Goal: Information Seeking & Learning: Learn about a topic

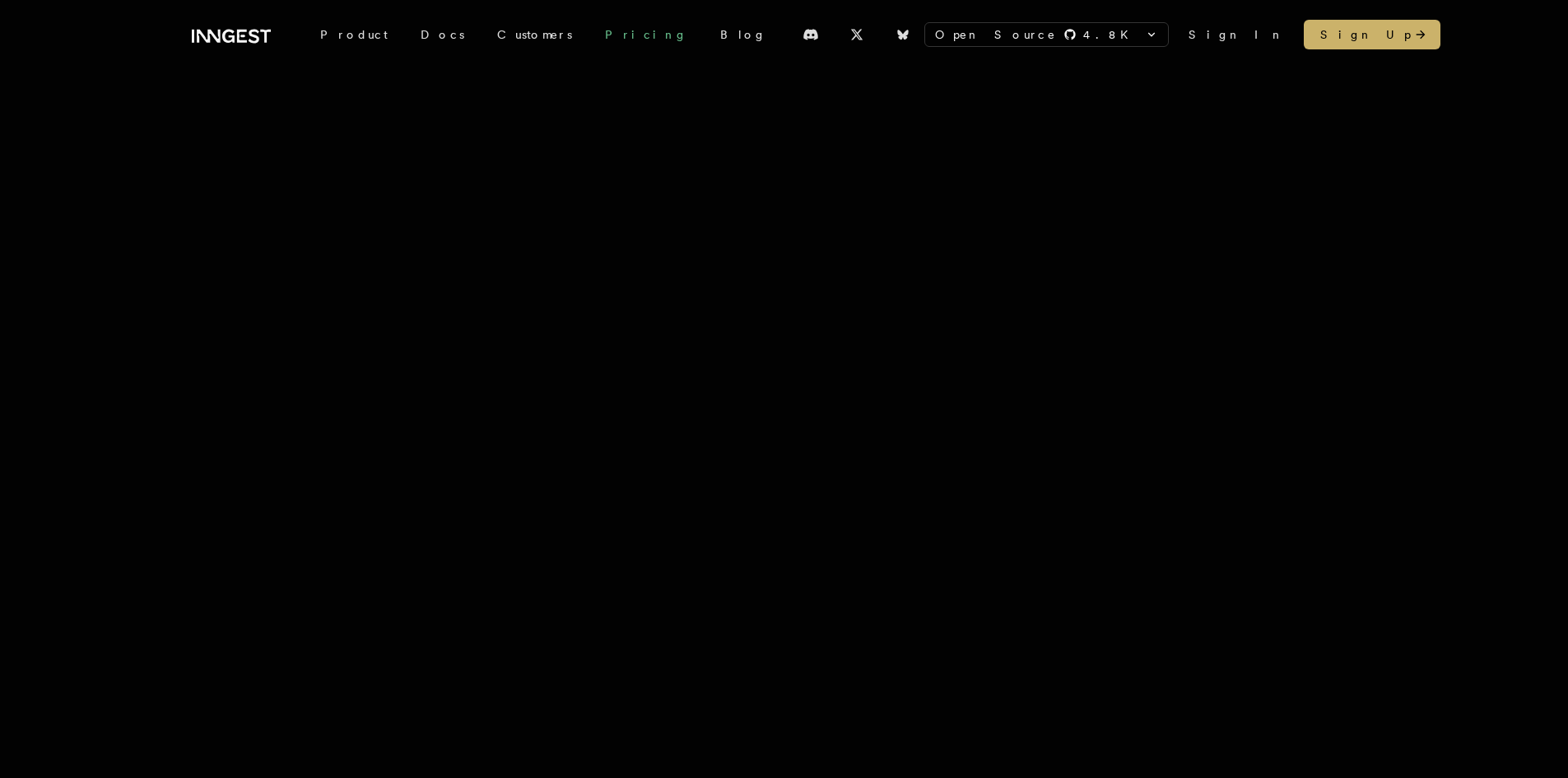
click at [588, 32] on link "Pricing" at bounding box center [645, 35] width 115 height 30
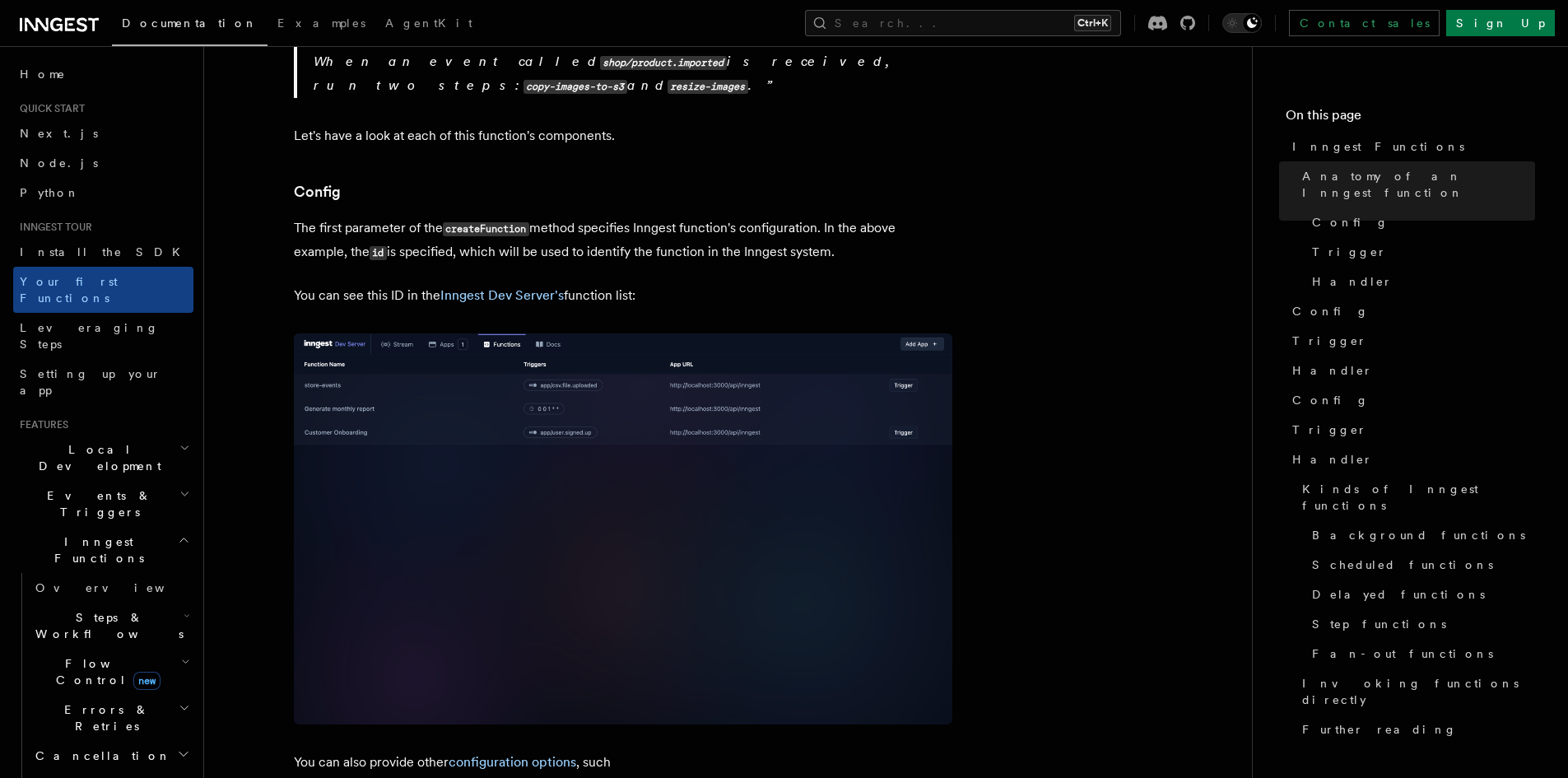
scroll to position [906, 0]
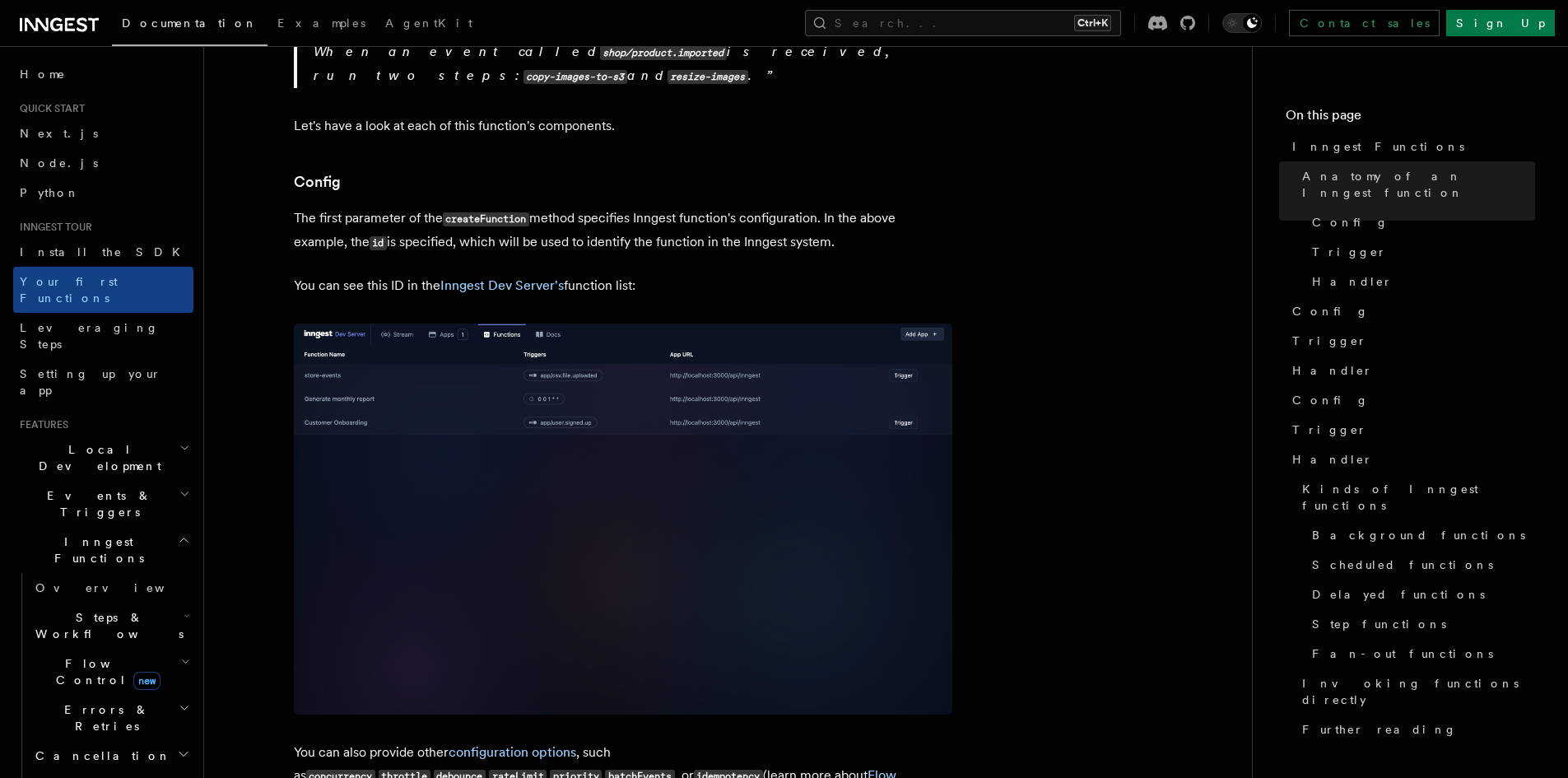
click at [75, 609] on span "Steps & Workflows" at bounding box center [105, 625] width 154 height 33
drag, startPoint x: 84, startPoint y: 579, endPoint x: 66, endPoint y: 583, distance: 18.4
click at [66, 687] on span "Function steps" at bounding box center [114, 694] width 127 height 13
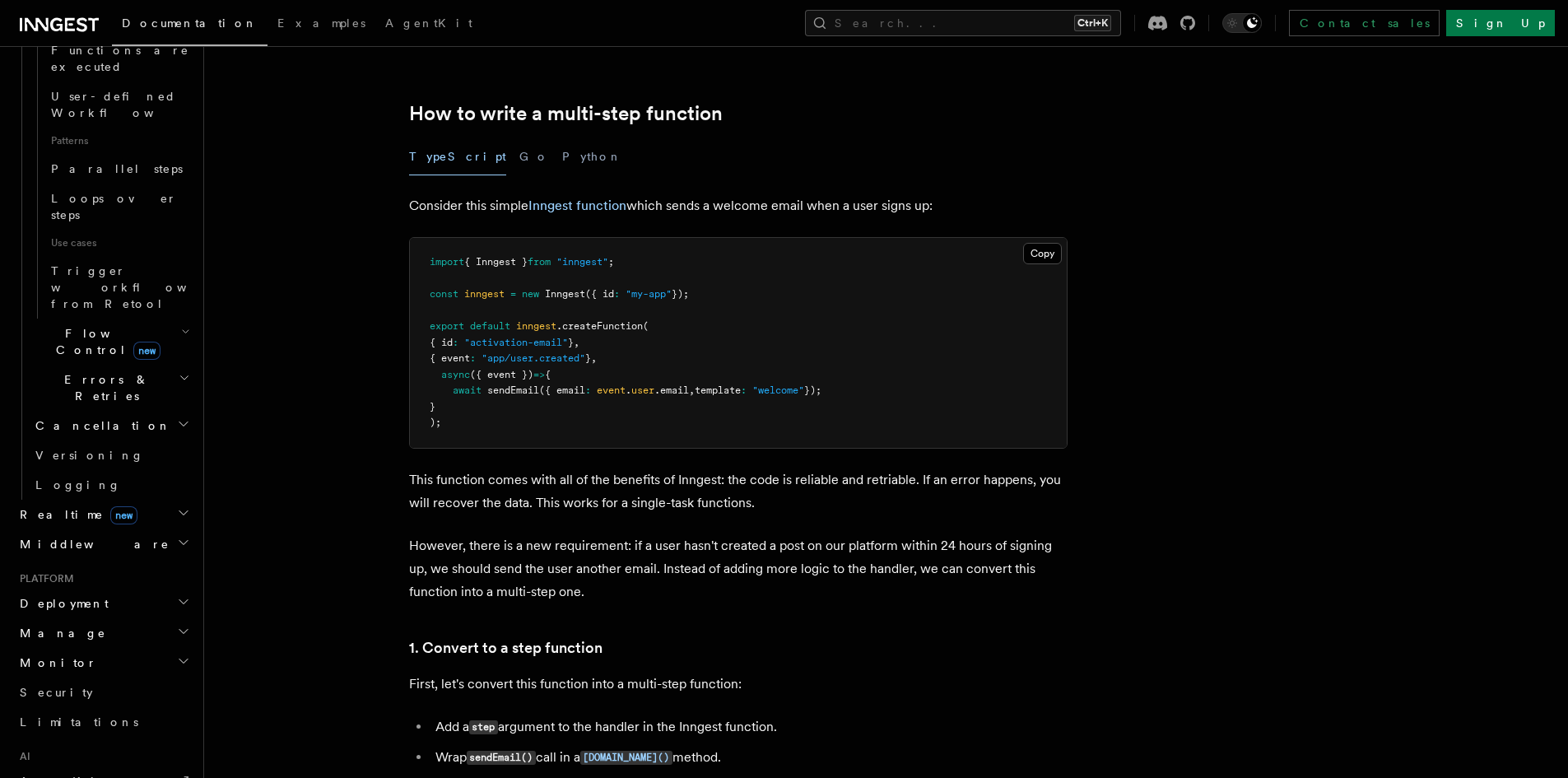
scroll to position [983, 0]
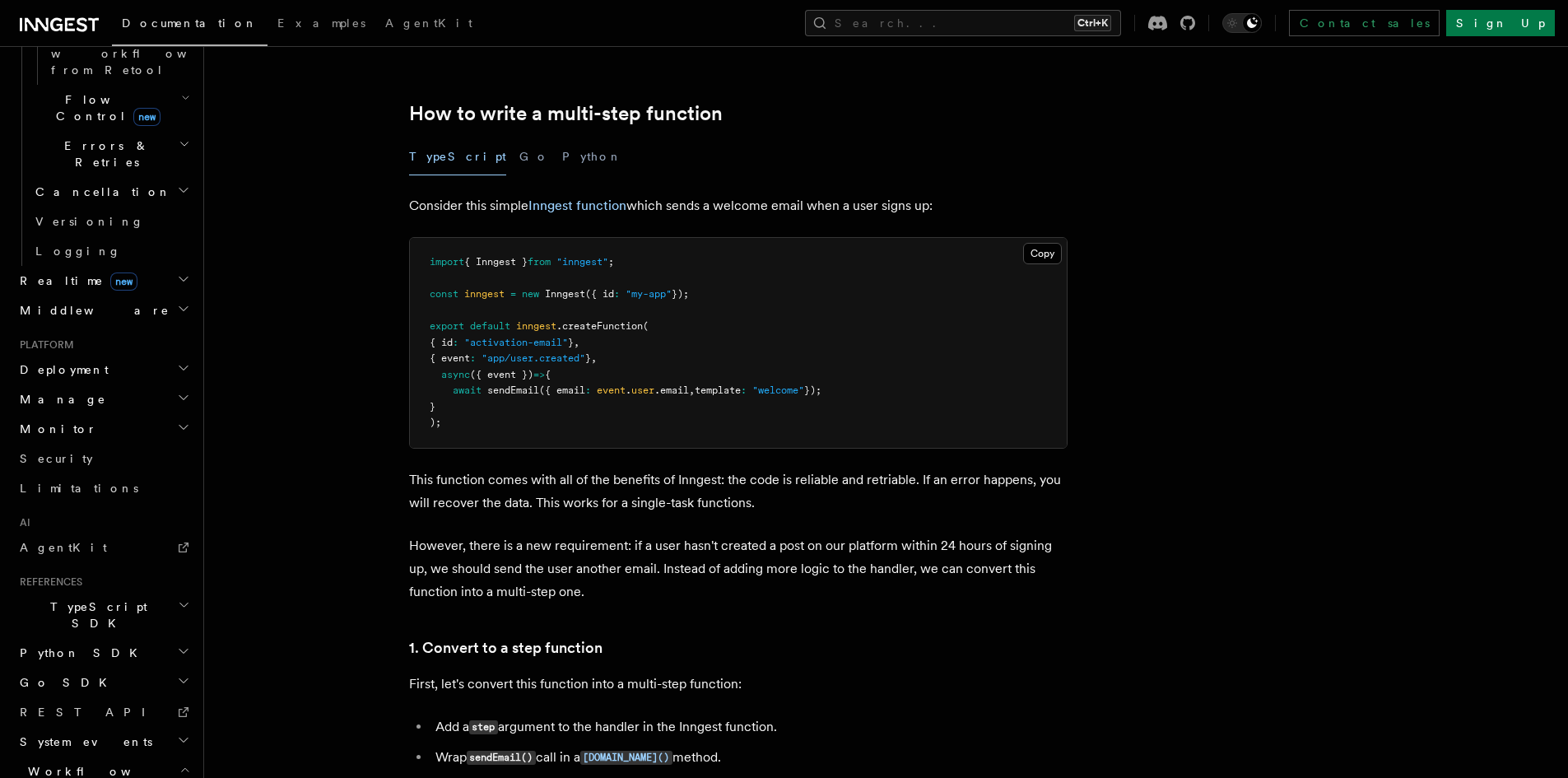
scroll to position [1132, 0]
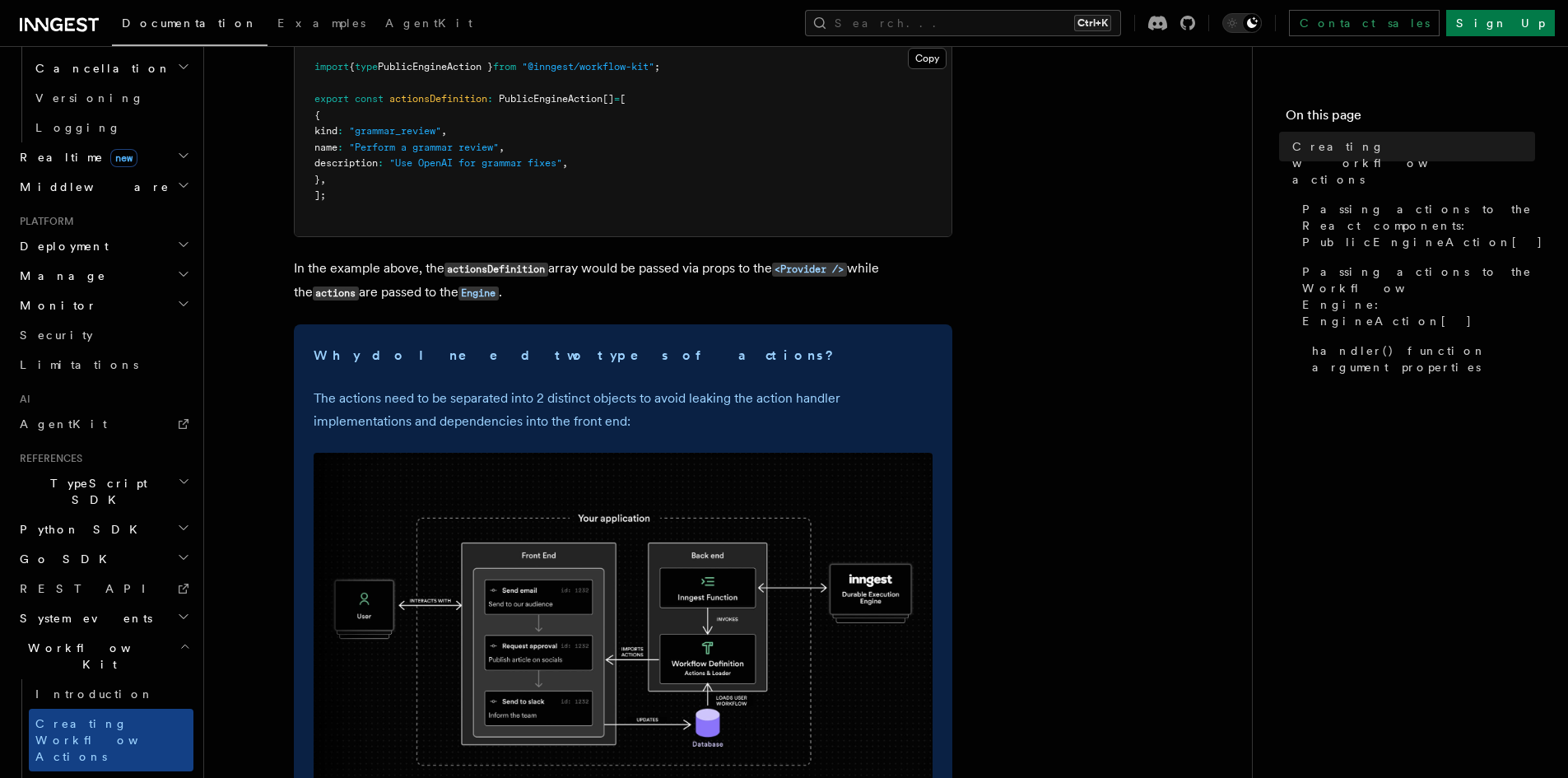
scroll to position [412, 0]
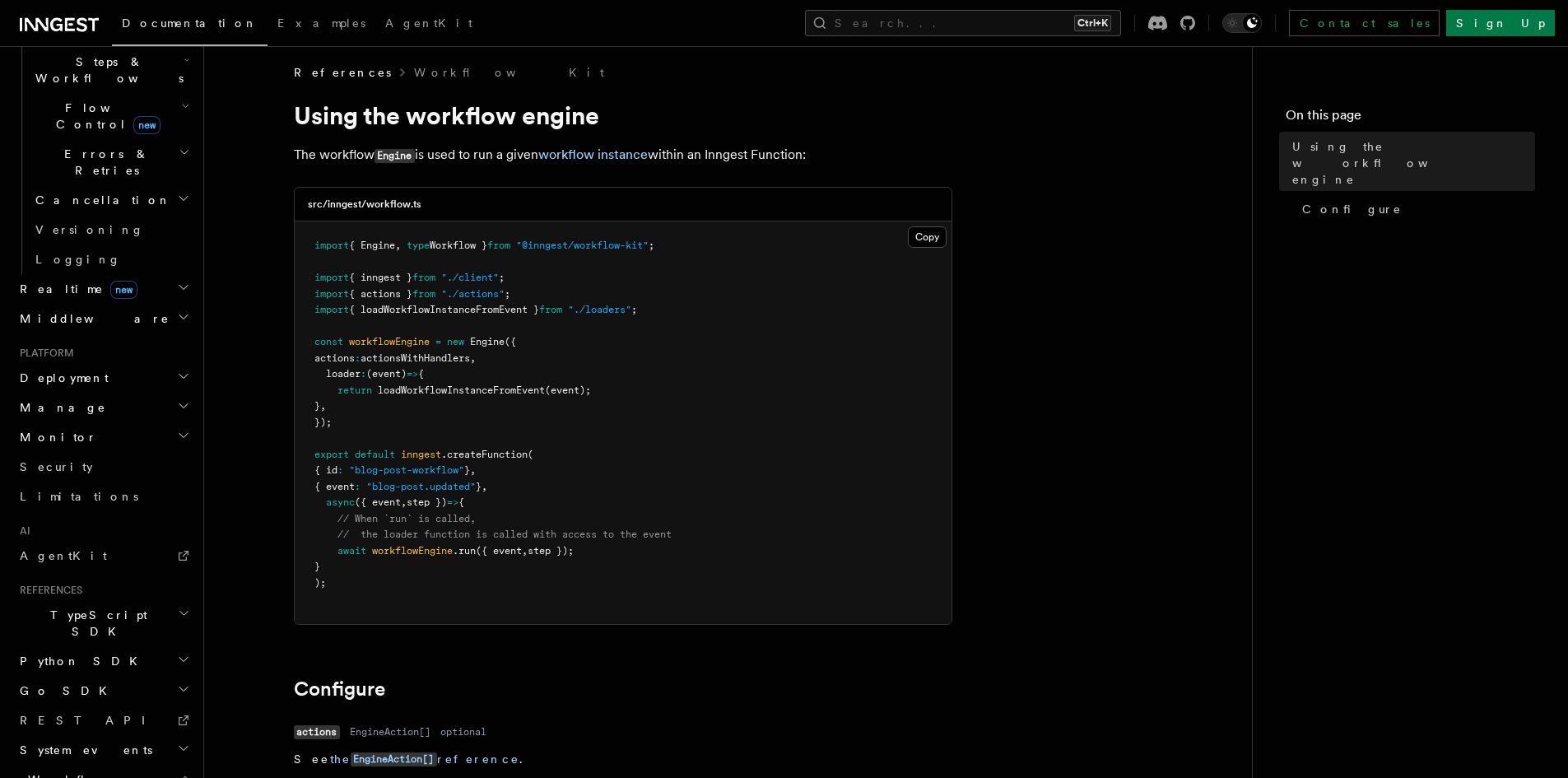
scroll to position [194, 0]
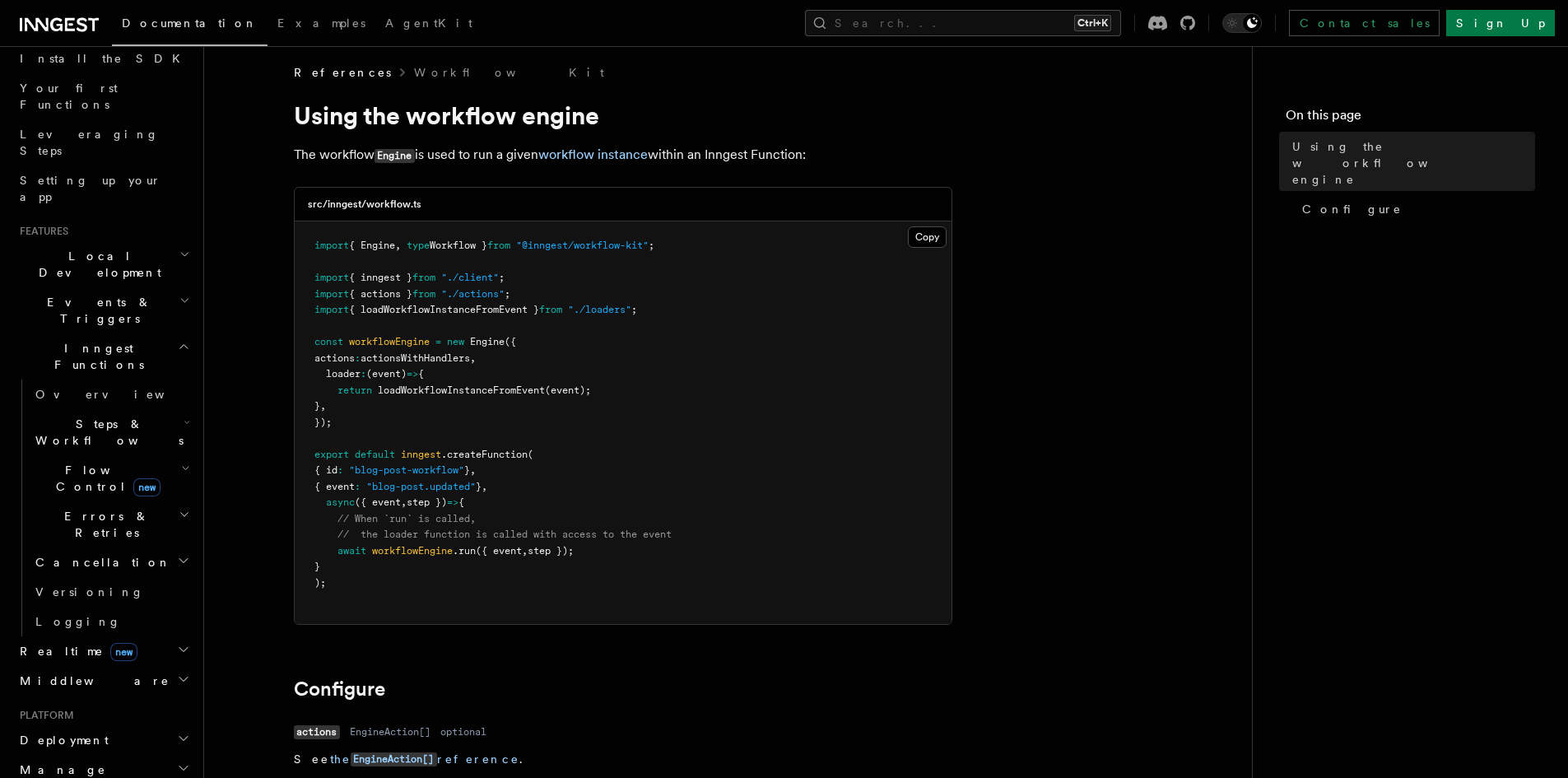
click at [81, 248] on span "Local Development" at bounding box center [96, 264] width 166 height 33
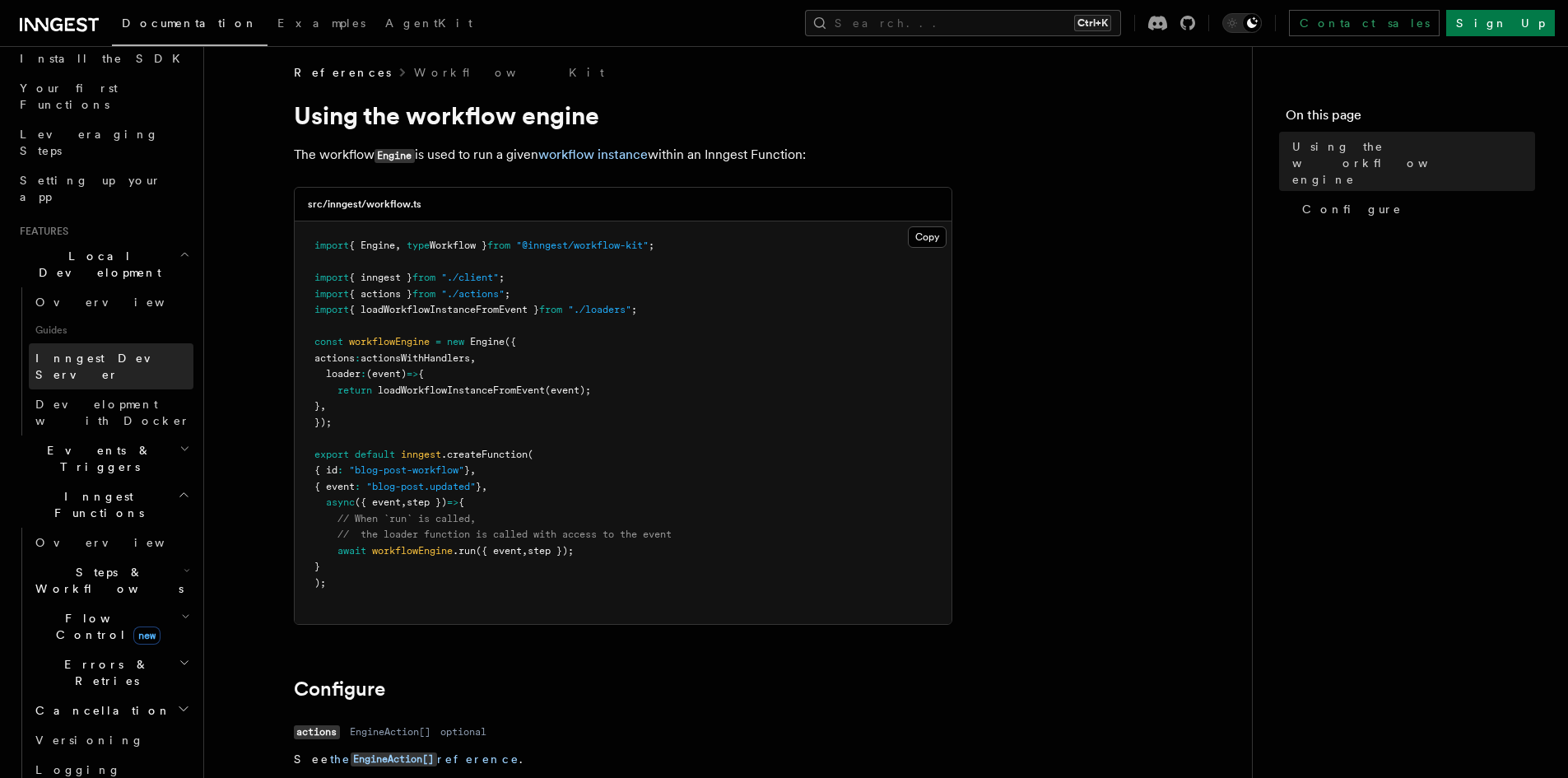
click at [90, 351] on span "Inngest Dev Server" at bounding box center [105, 365] width 141 height 30
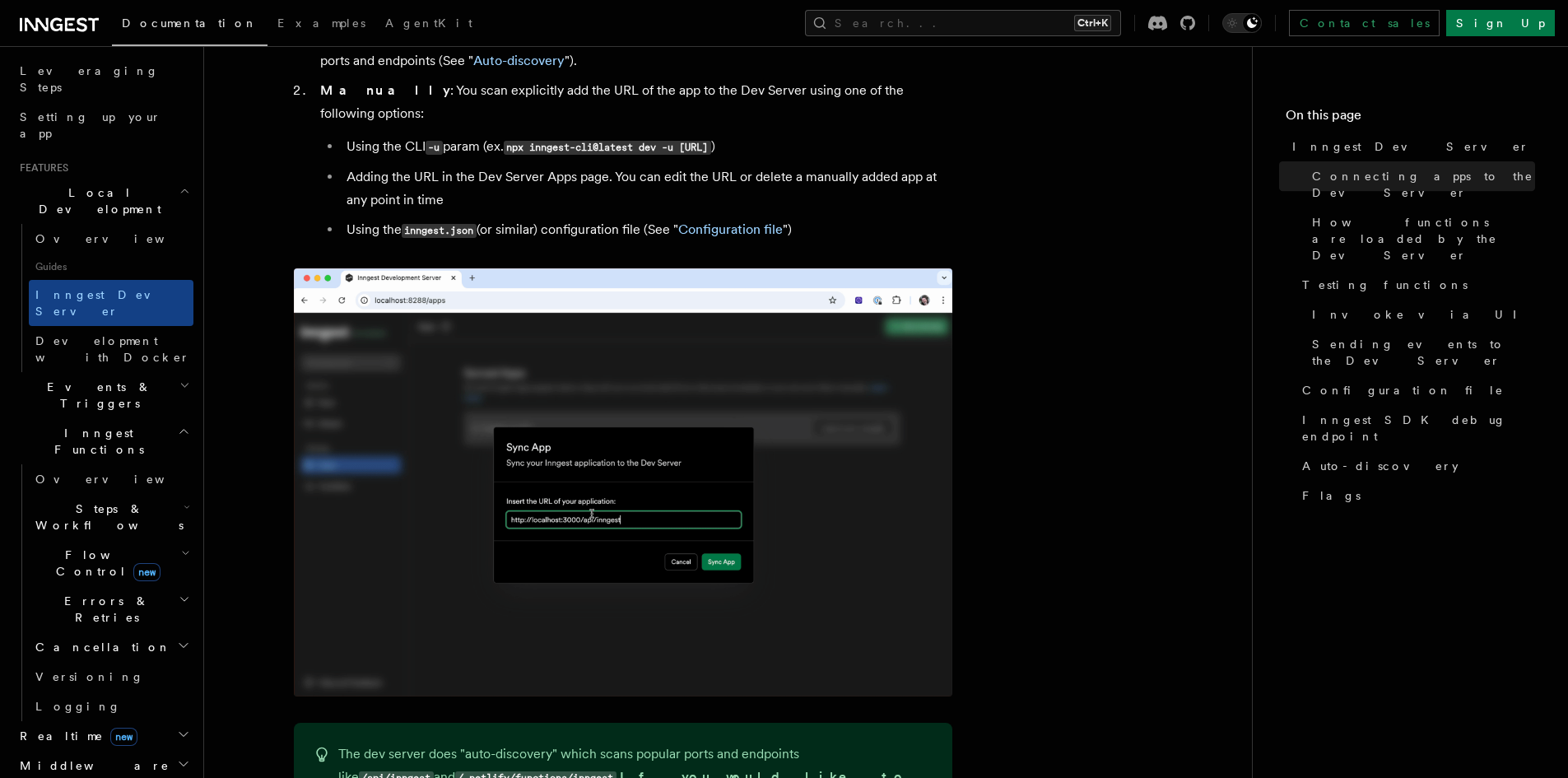
scroll to position [440, 0]
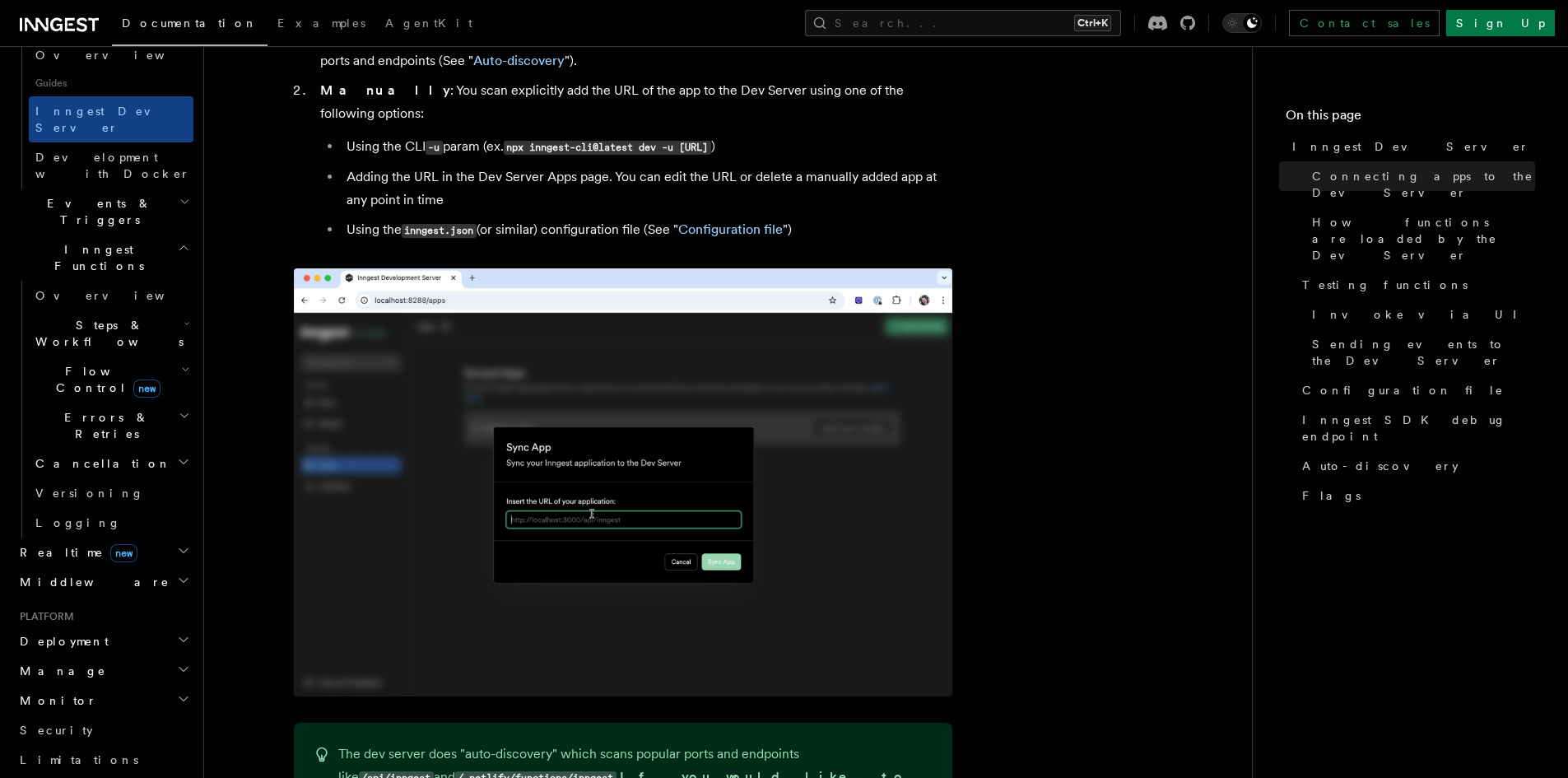
click at [63, 626] on ul "Deployment Manage Monitor Security Limitations" at bounding box center [104, 700] width 180 height 148
click at [63, 656] on h2 "Manage" at bounding box center [104, 671] width 180 height 30
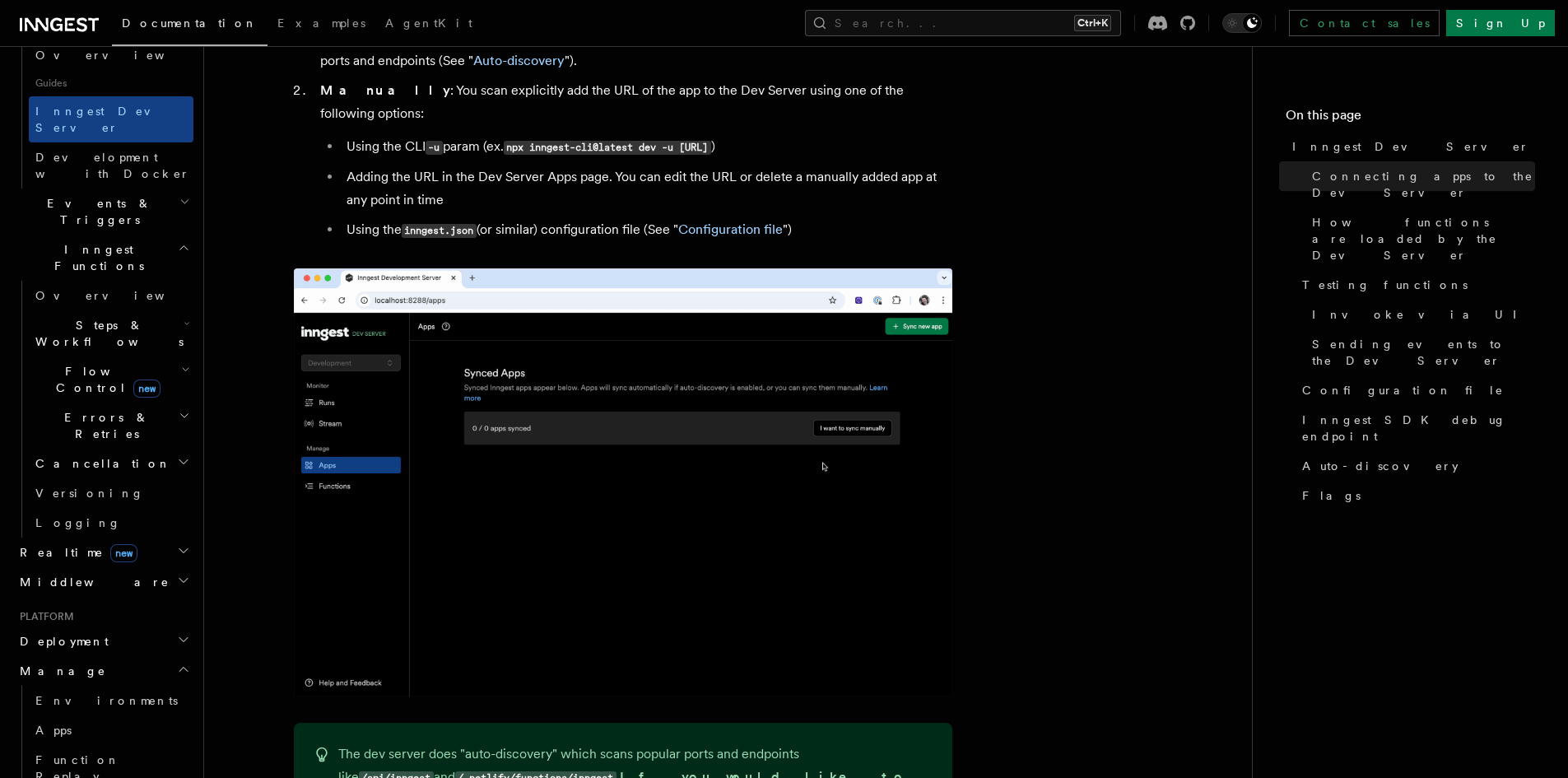
click at [63, 656] on h2 "Manage" at bounding box center [104, 671] width 180 height 30
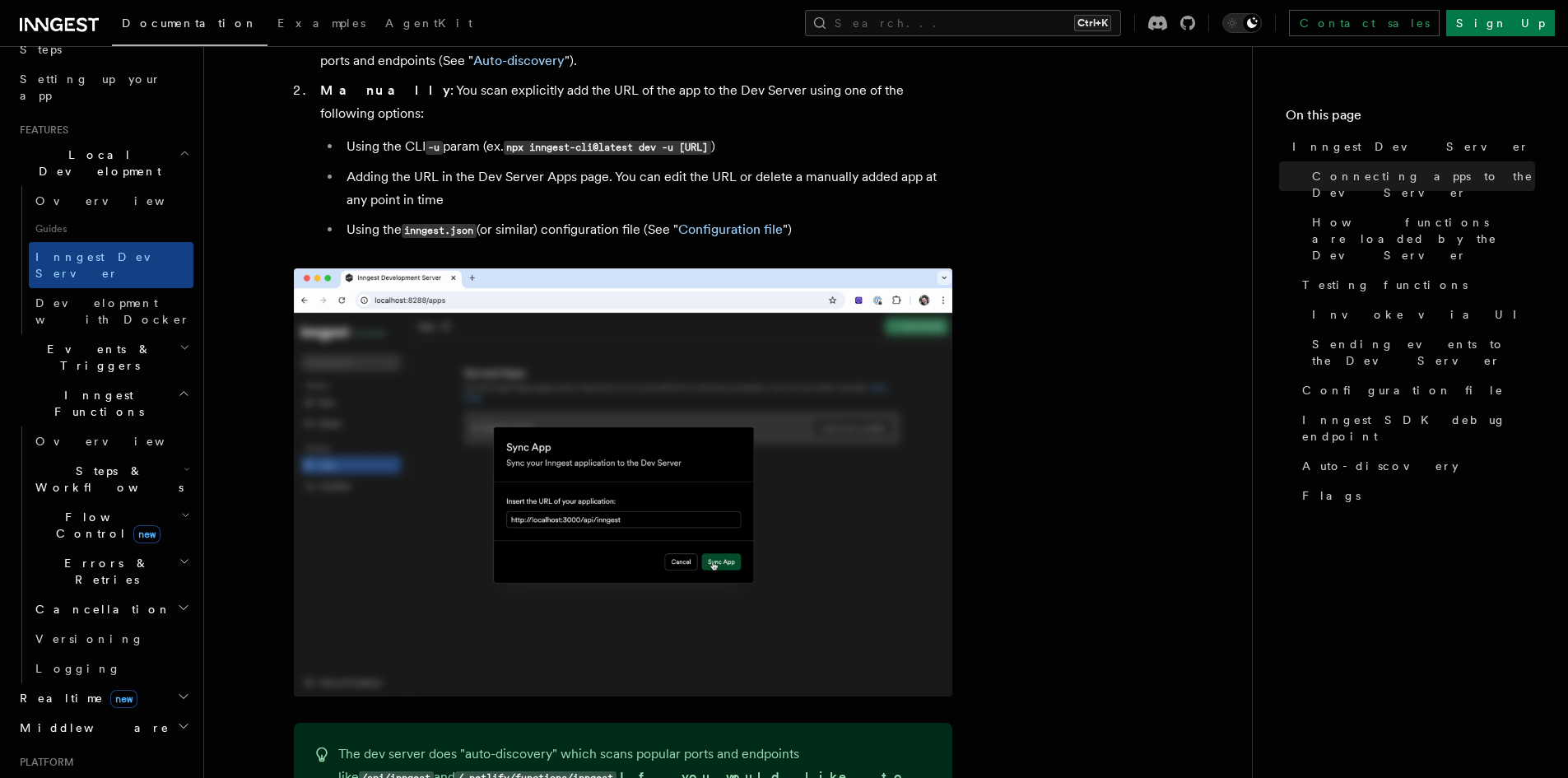
scroll to position [275, 0]
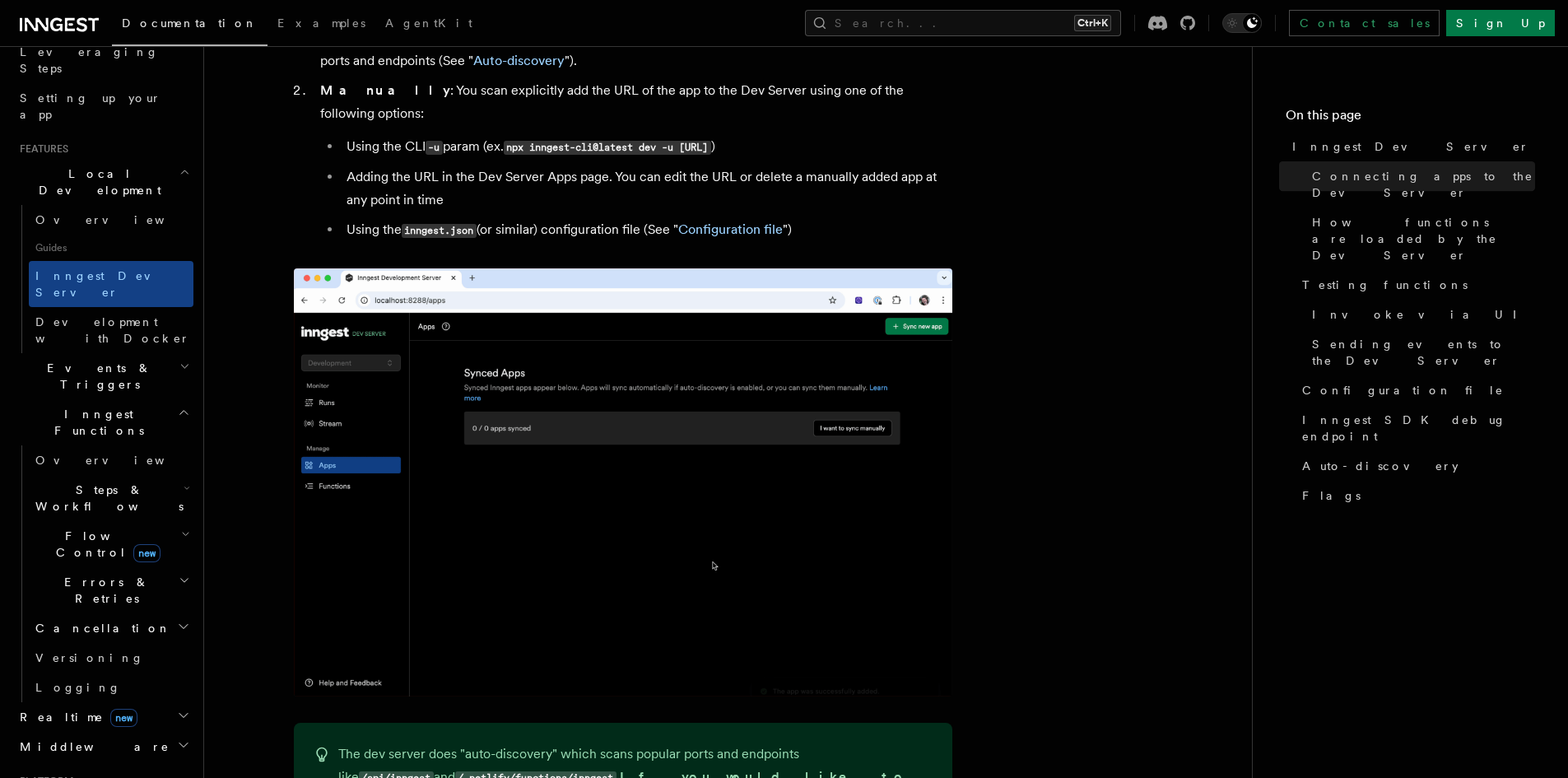
click at [69, 521] on h2 "Flow Control new" at bounding box center [111, 544] width 165 height 46
click at [82, 606] on span "Singleton" at bounding box center [171, 613] width 241 height 13
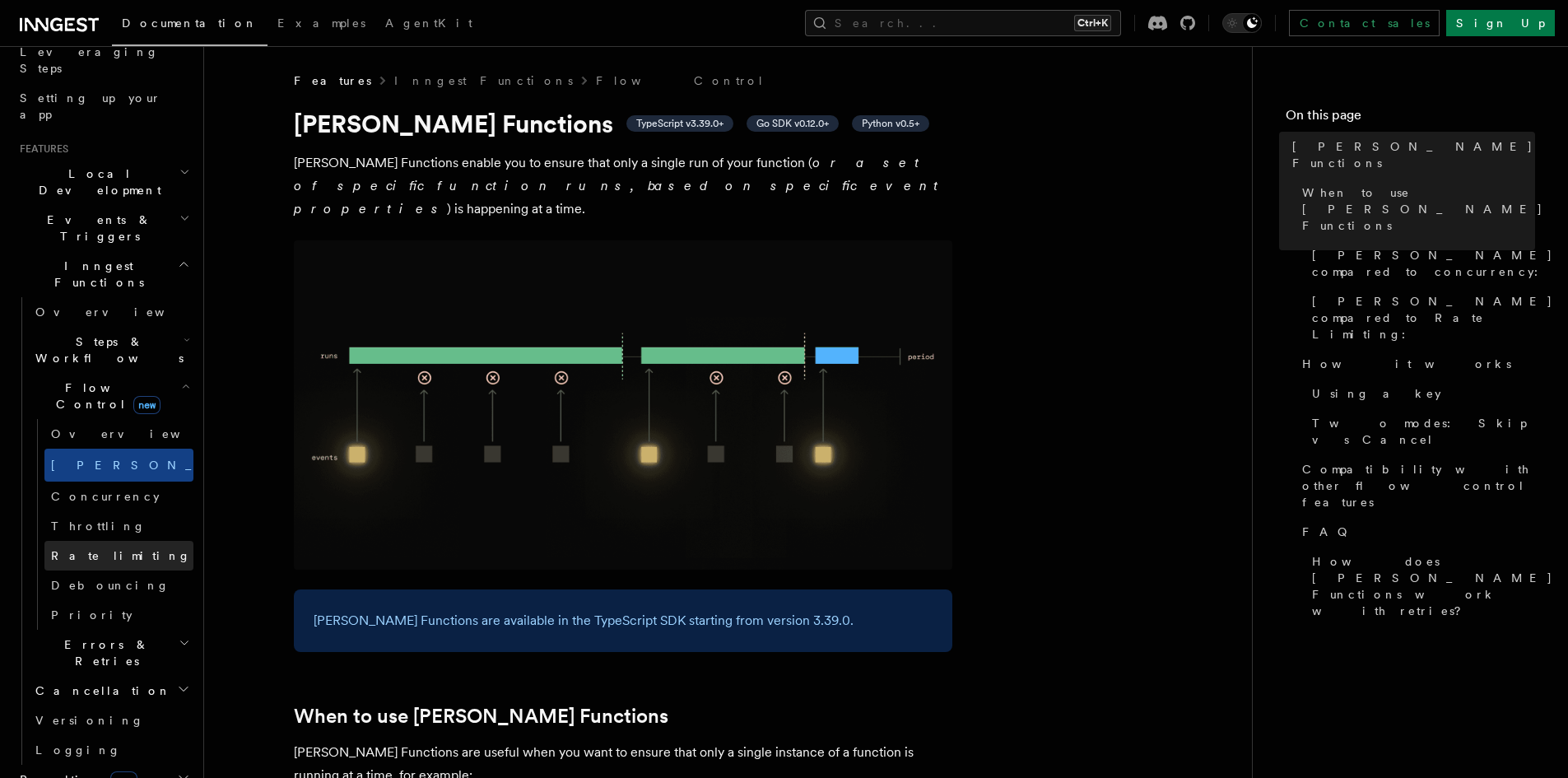
click at [85, 549] on span "Rate limiting" at bounding box center [121, 555] width 140 height 13
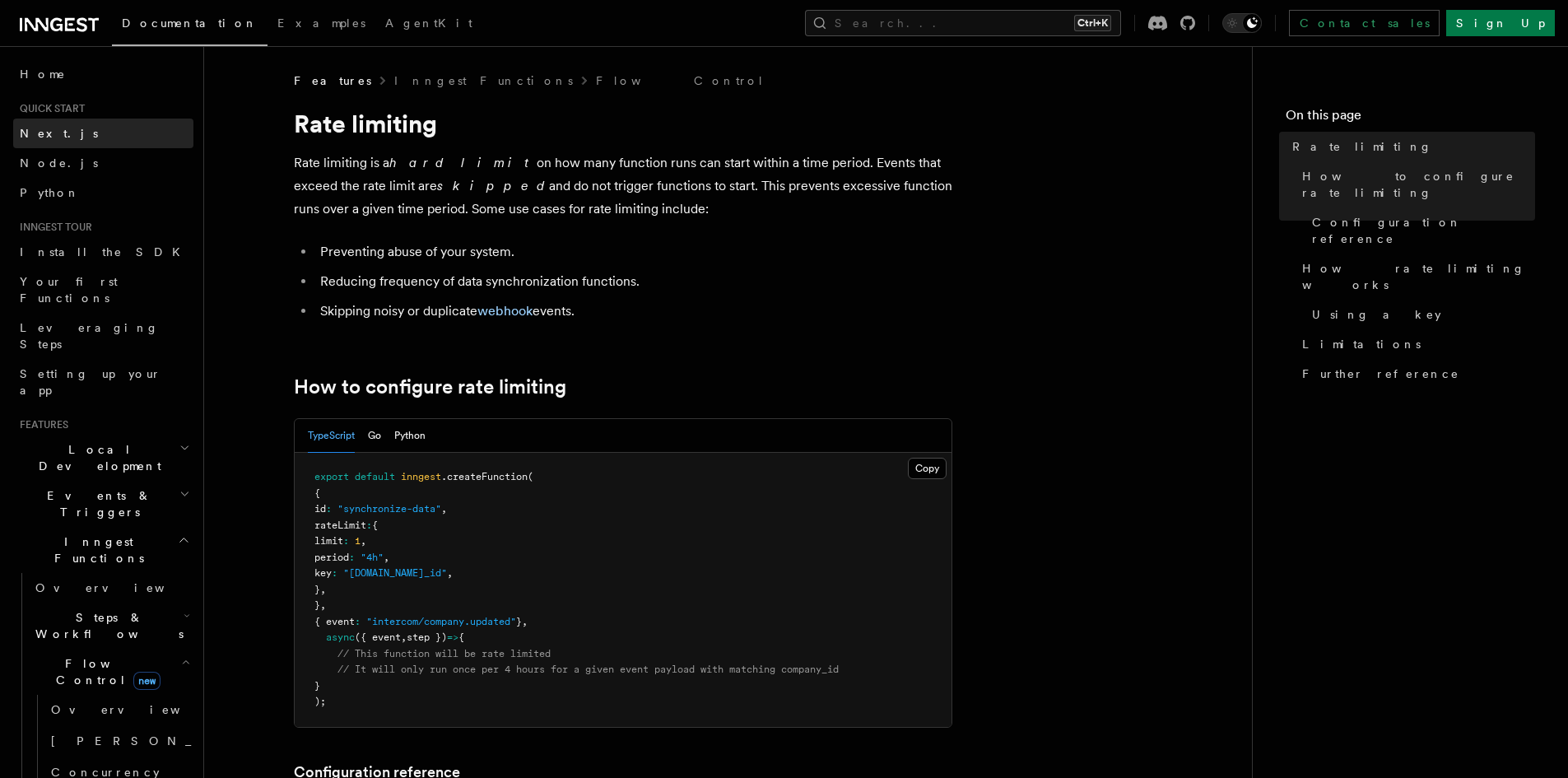
click at [49, 132] on span "Next.js" at bounding box center [59, 133] width 79 height 13
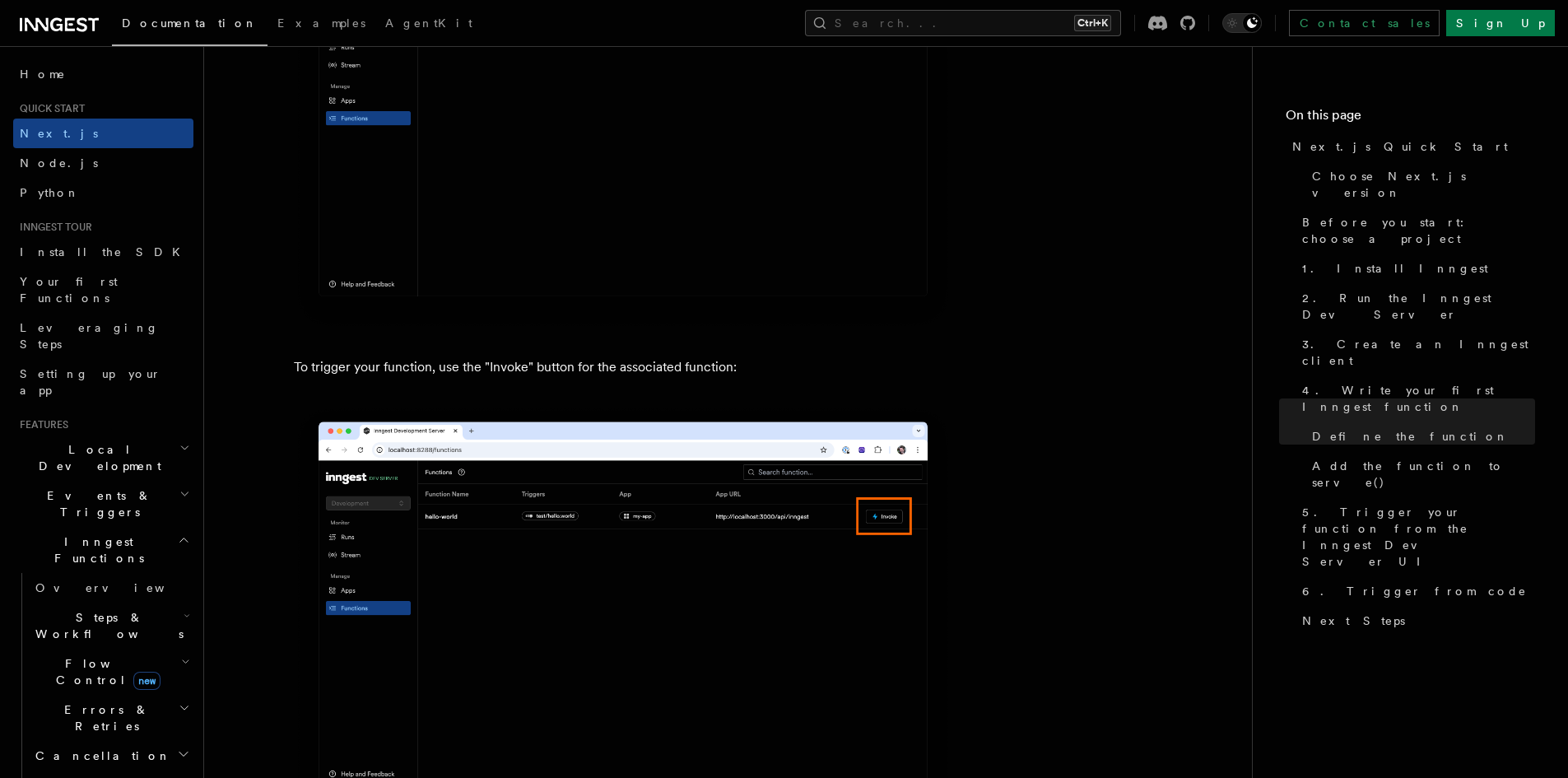
scroll to position [4198, 0]
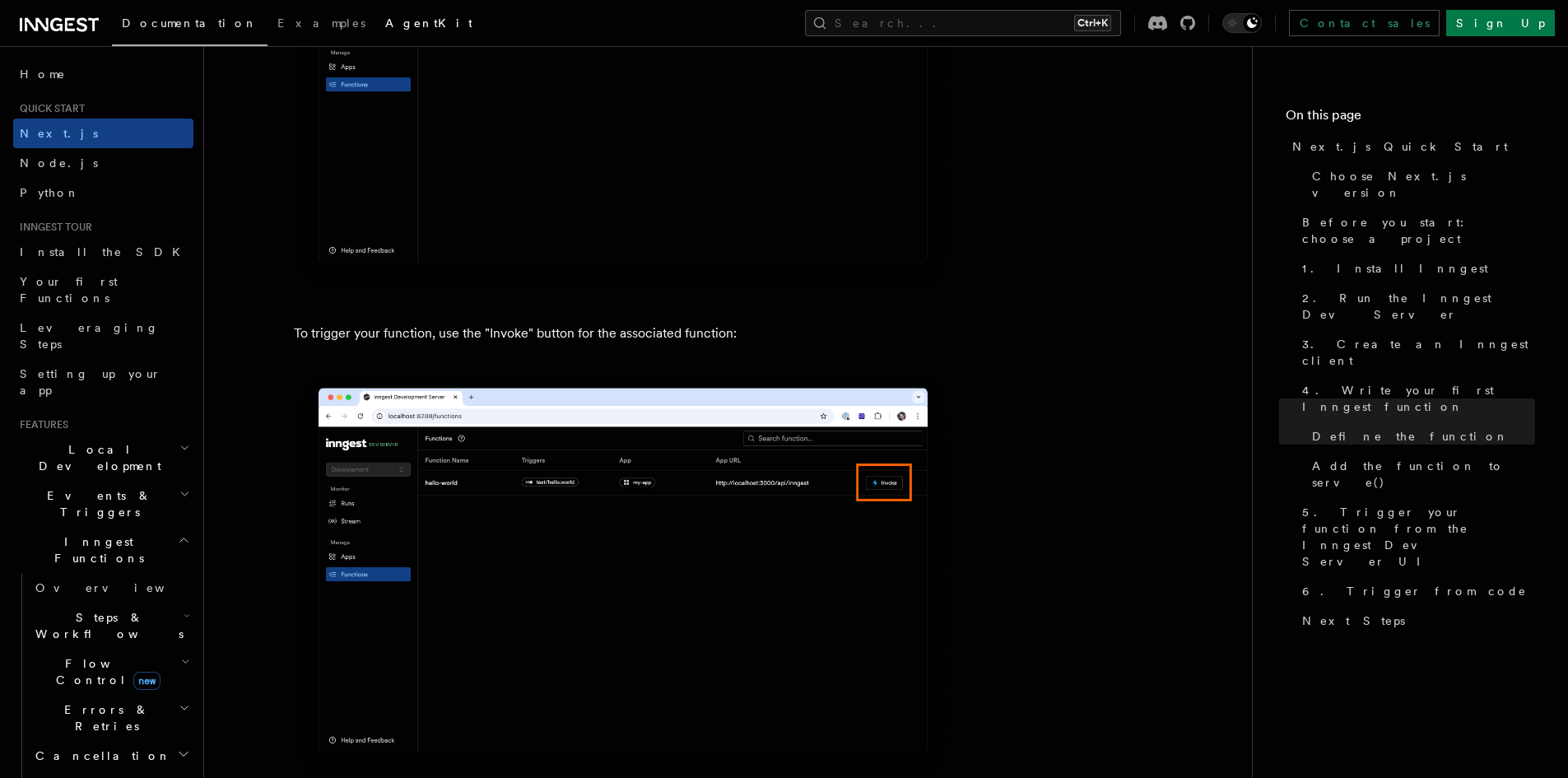
click at [386, 21] on span "AgentKit" at bounding box center [429, 23] width 87 height 13
click at [84, 359] on link "Setting up your app" at bounding box center [104, 382] width 180 height 46
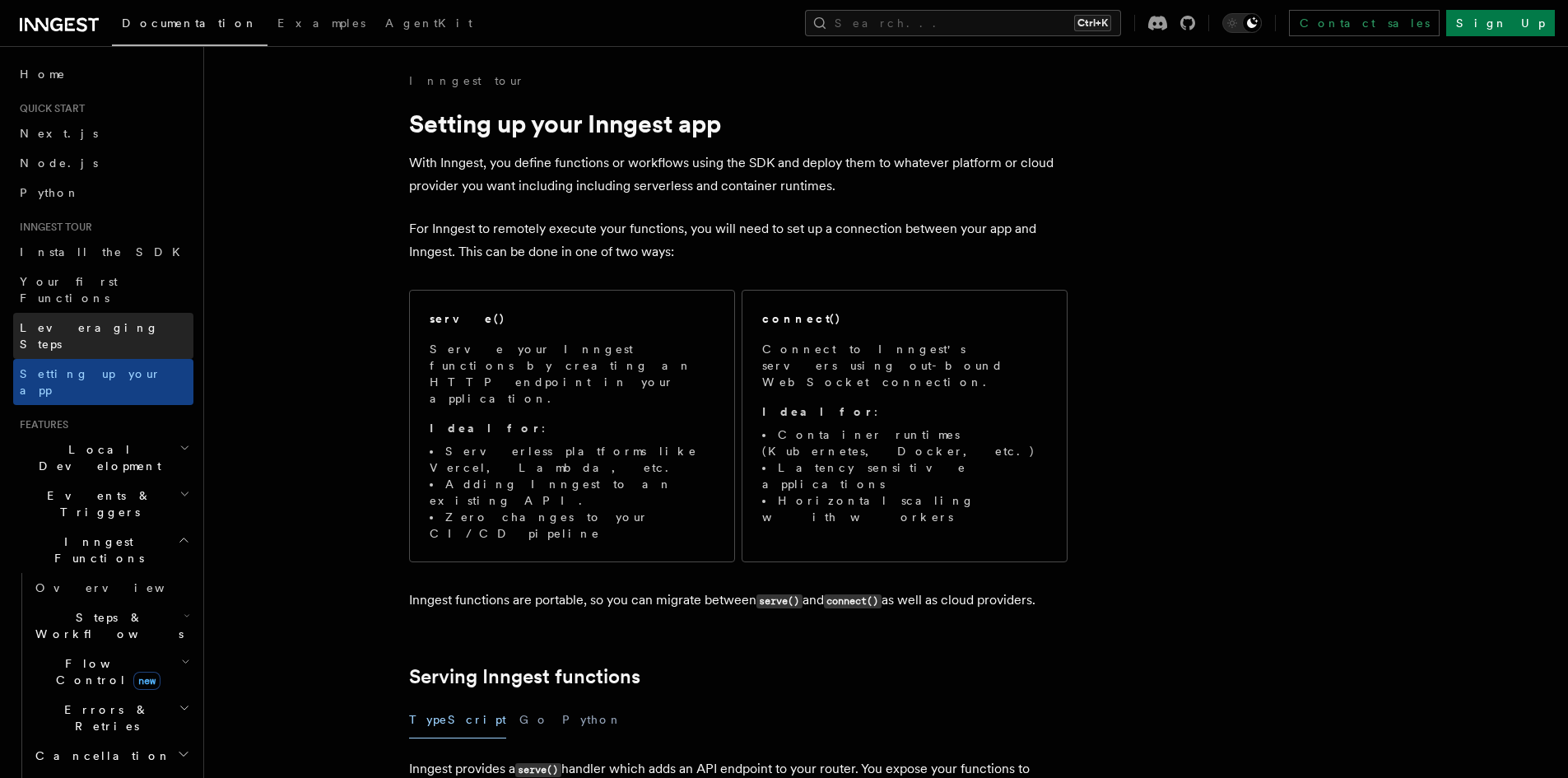
click at [86, 321] on span "Leveraging Steps" at bounding box center [89, 336] width 139 height 30
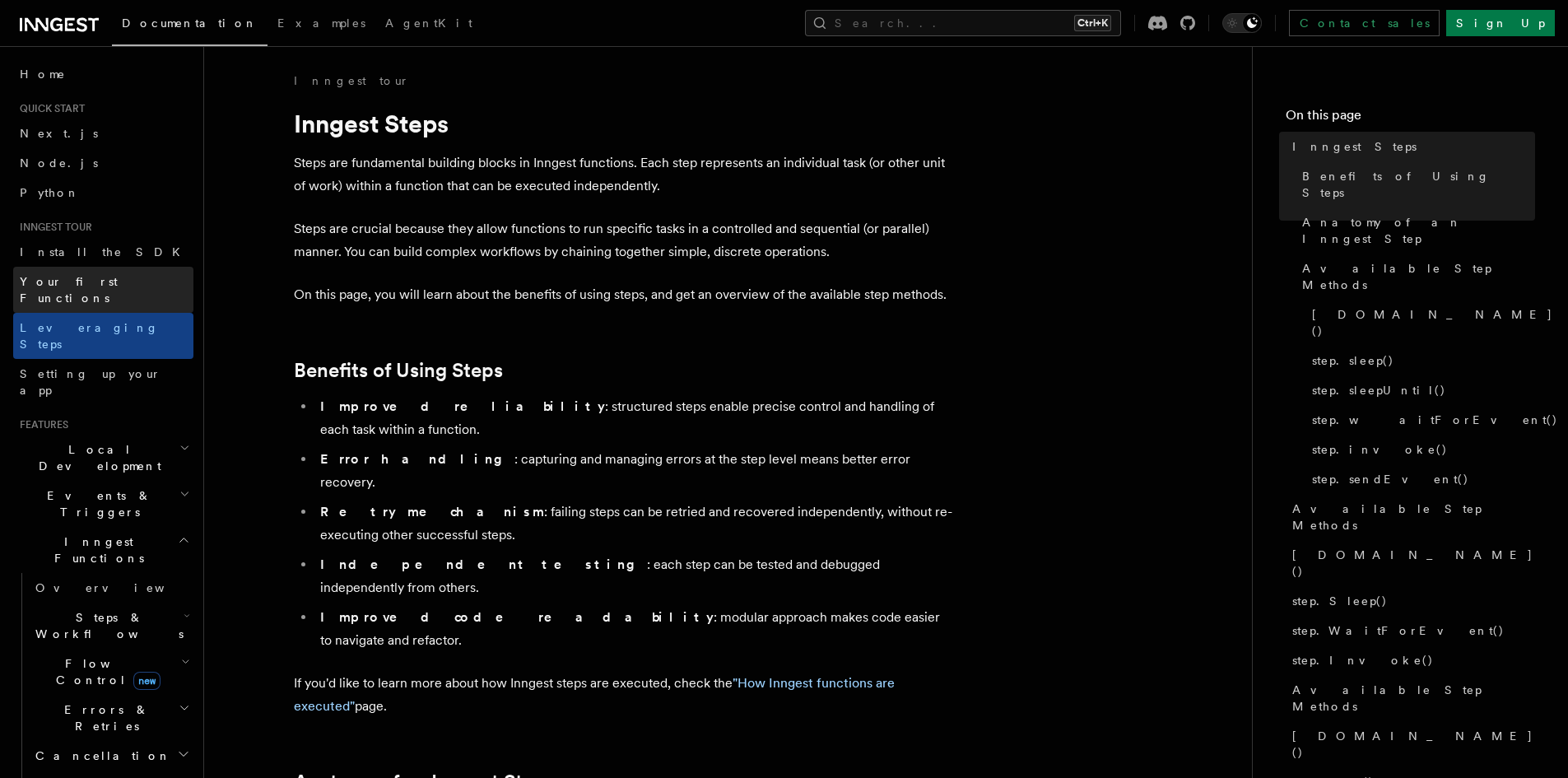
click at [95, 280] on span "Your first Functions" at bounding box center [69, 290] width 98 height 30
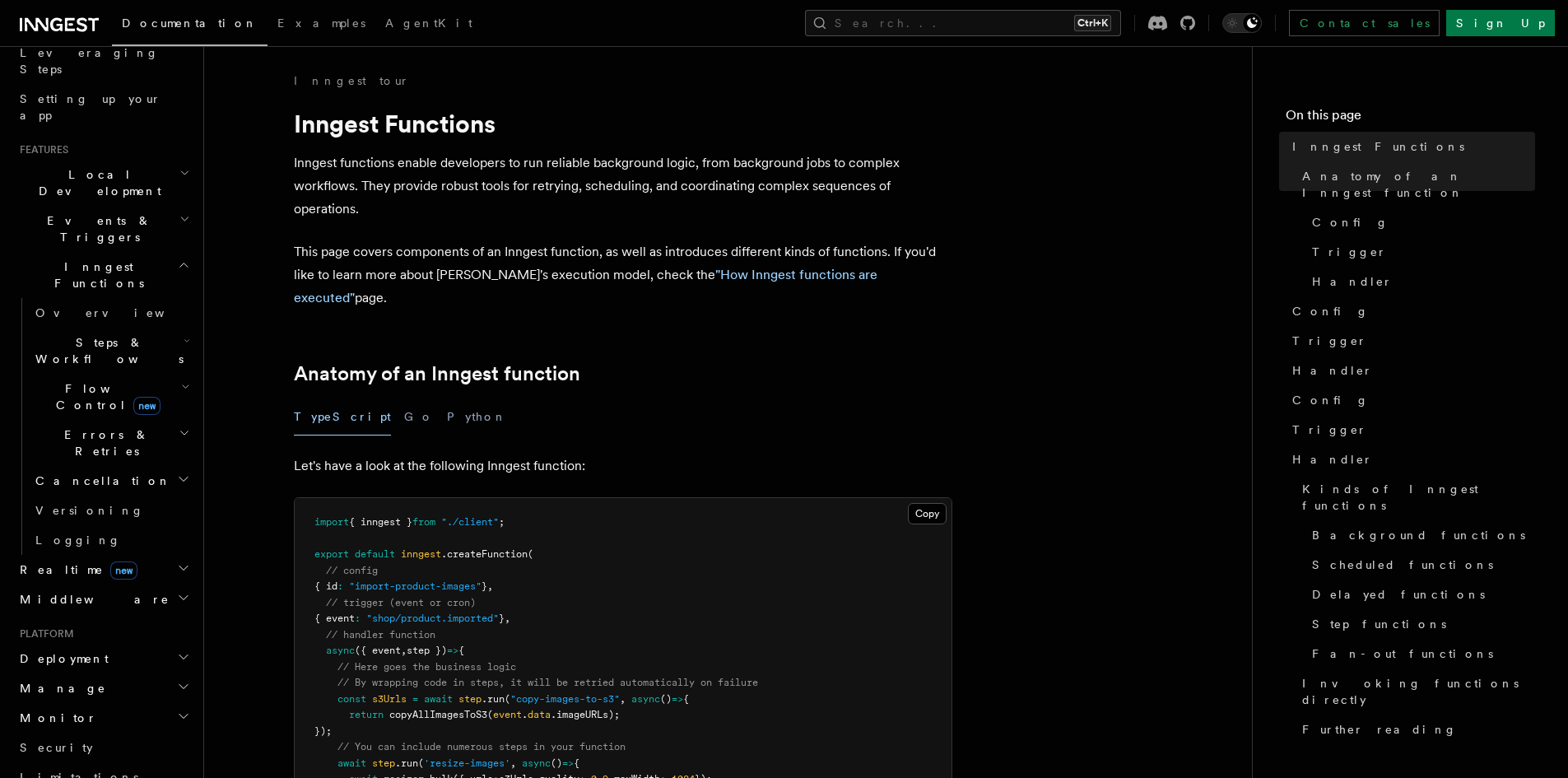
scroll to position [412, 0]
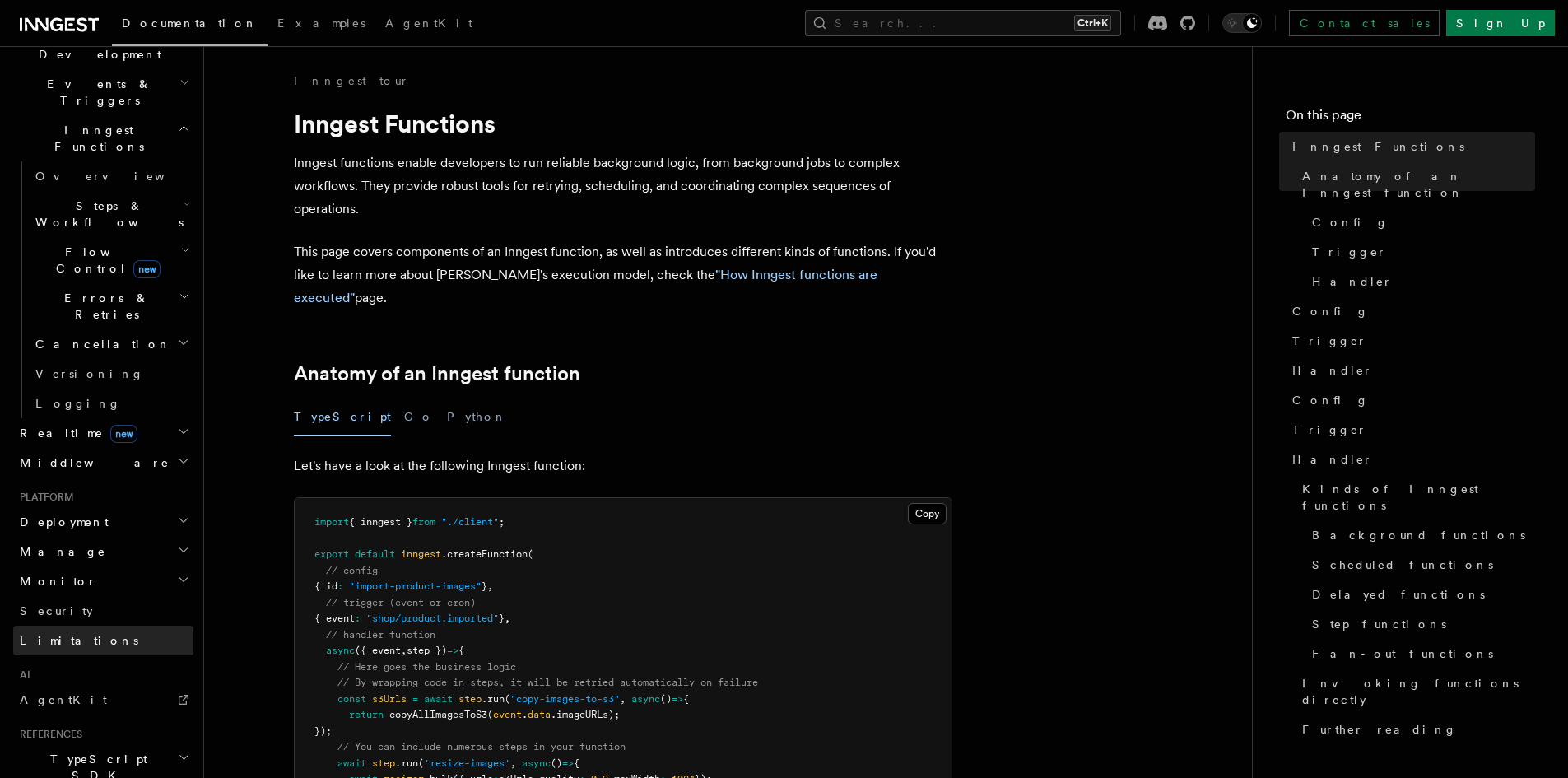
click at [70, 634] on span "Limitations" at bounding box center [80, 641] width 119 height 13
